Goal: Find specific page/section: Find specific page/section

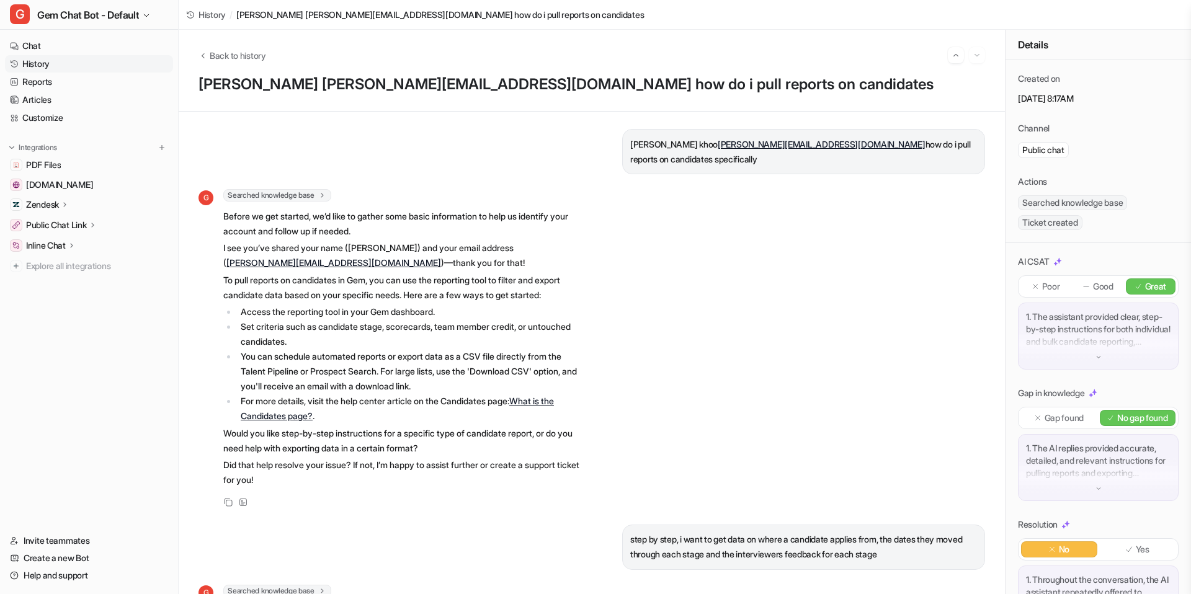
scroll to position [2808, 0]
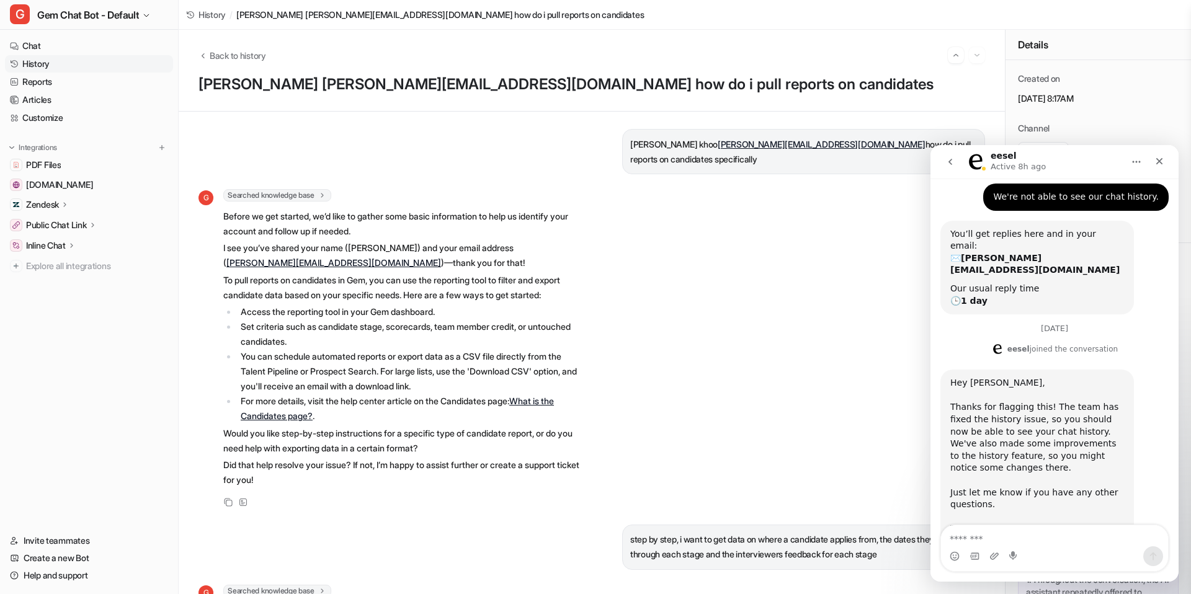
scroll to position [81, 0]
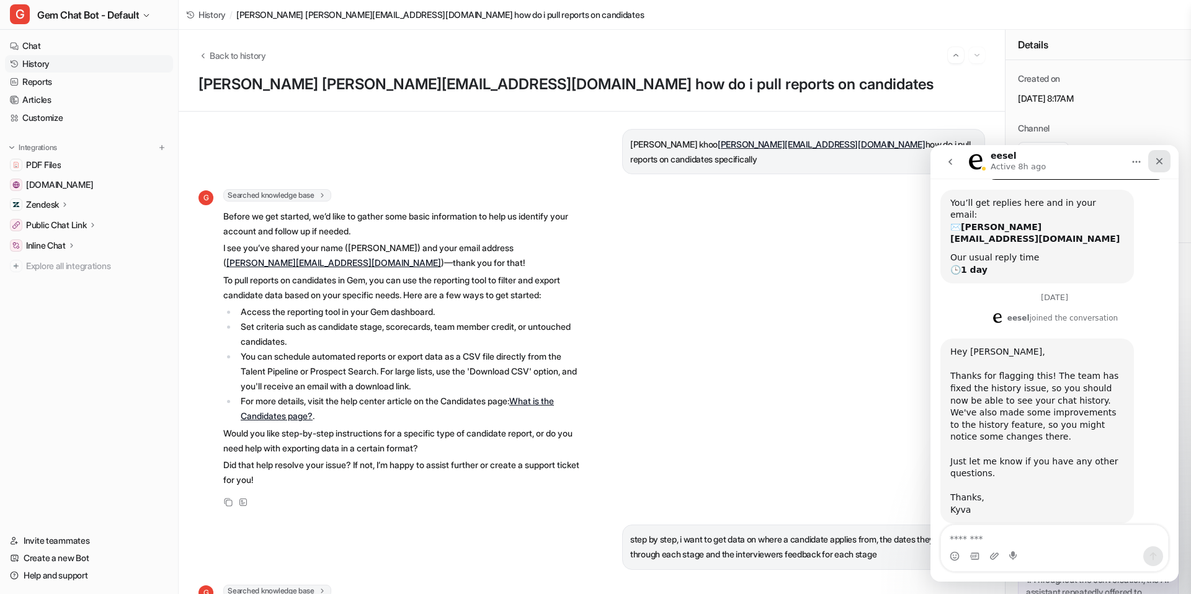
click at [1161, 156] on icon "Close" at bounding box center [1159, 161] width 10 height 10
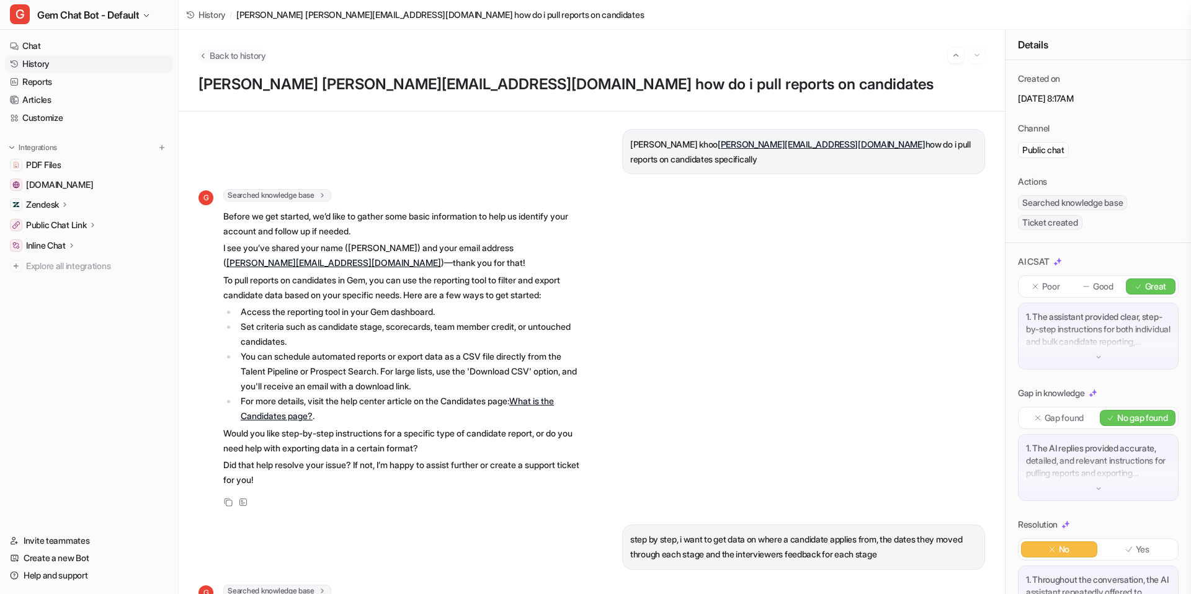
click at [211, 55] on span "Back to history" at bounding box center [238, 55] width 56 height 13
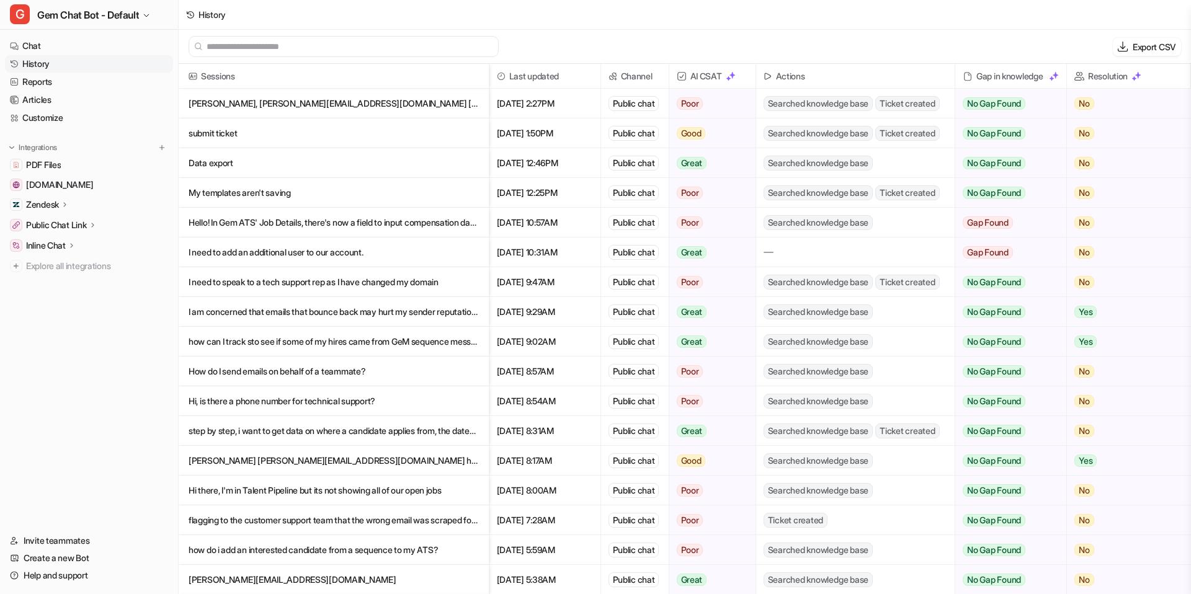
click at [316, 104] on p "[PERSON_NAME], [PERSON_NAME][EMAIL_ADDRESS][DOMAIN_NAME] [URL][DOMAIN_NAME]" at bounding box center [334, 104] width 290 height 30
